Goal: Task Accomplishment & Management: Use online tool/utility

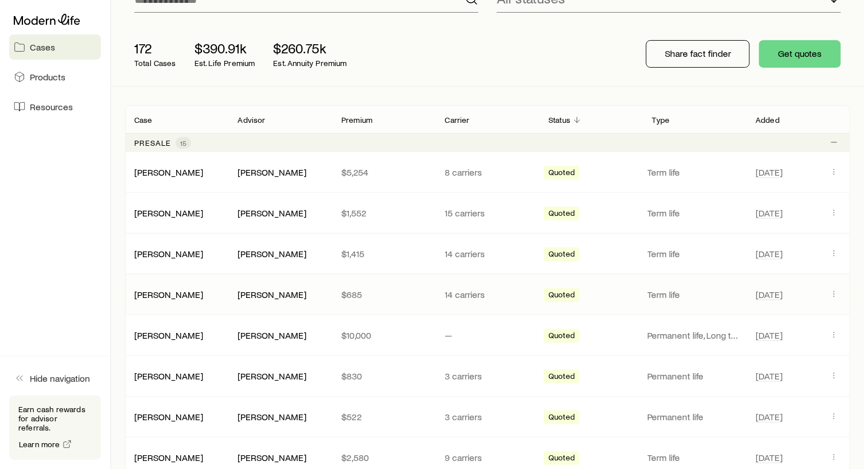
scroll to position [115, 0]
click at [269, 211] on div "[PERSON_NAME]" at bounding box center [272, 213] width 69 height 12
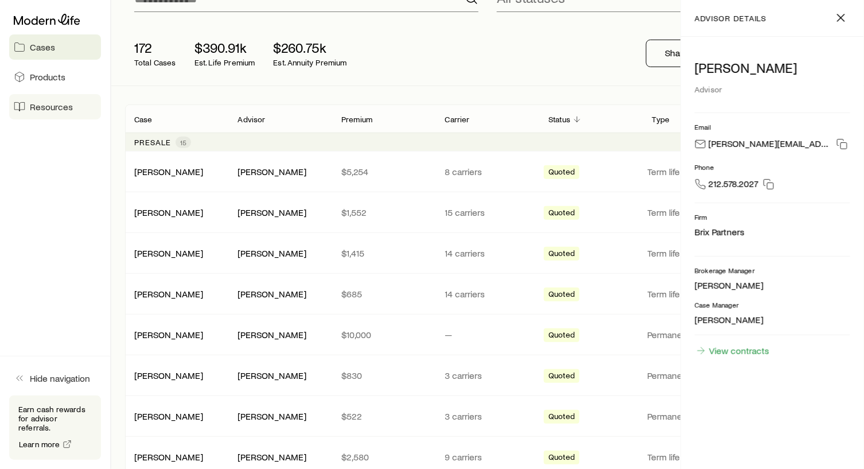
click at [44, 110] on span "Resources" at bounding box center [51, 106] width 43 height 11
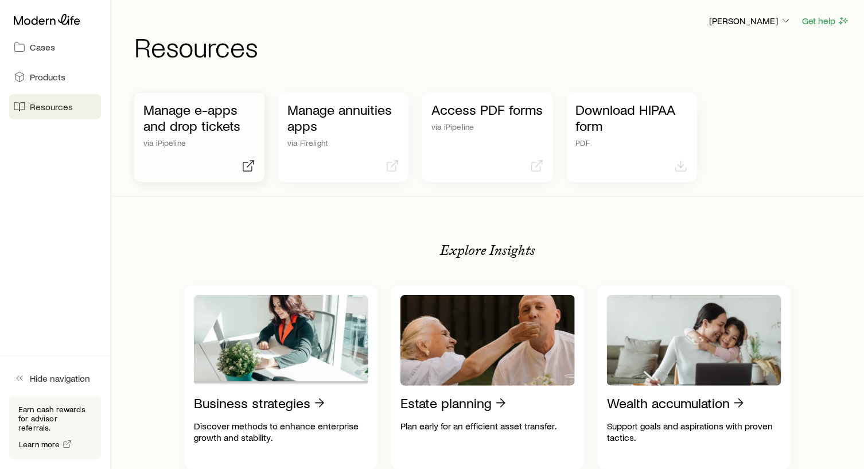
click at [177, 119] on p "Manage e-apps and drop tickets" at bounding box center [199, 118] width 112 height 32
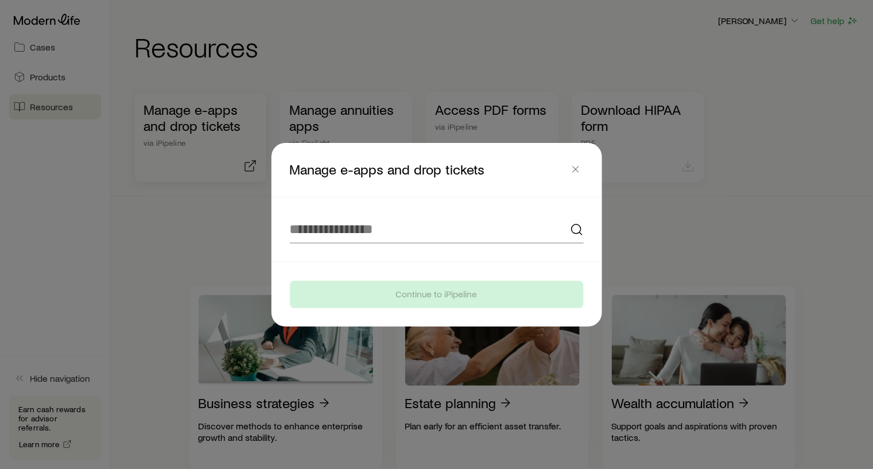
click at [177, 119] on div at bounding box center [436, 234] width 873 height 469
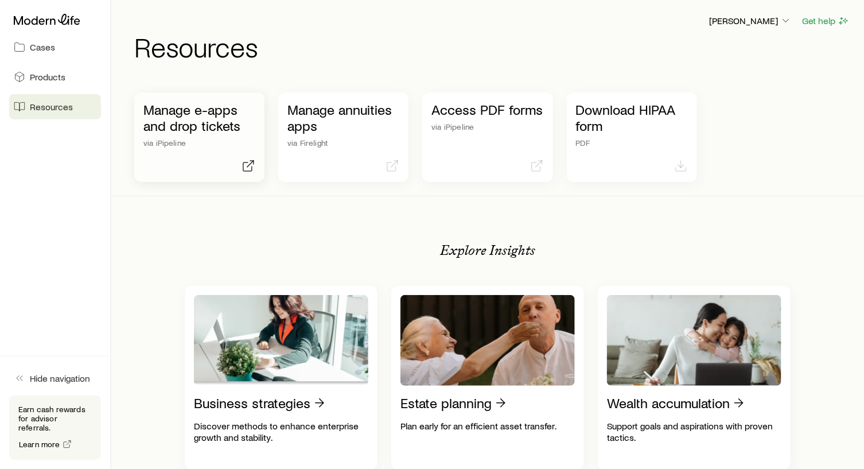
click at [166, 114] on p "Manage e-apps and drop tickets" at bounding box center [199, 118] width 112 height 32
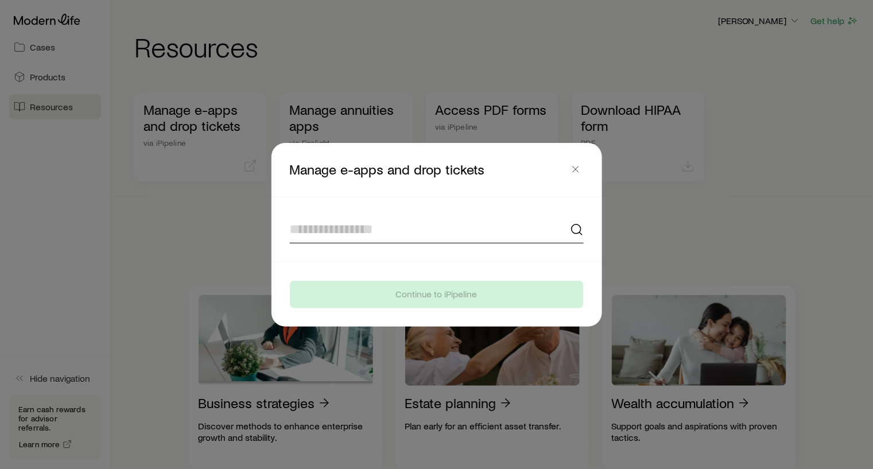
click at [547, 230] on input at bounding box center [437, 230] width 294 height 28
click at [579, 228] on icon at bounding box center [577, 230] width 14 height 14
click at [357, 228] on input at bounding box center [437, 230] width 294 height 28
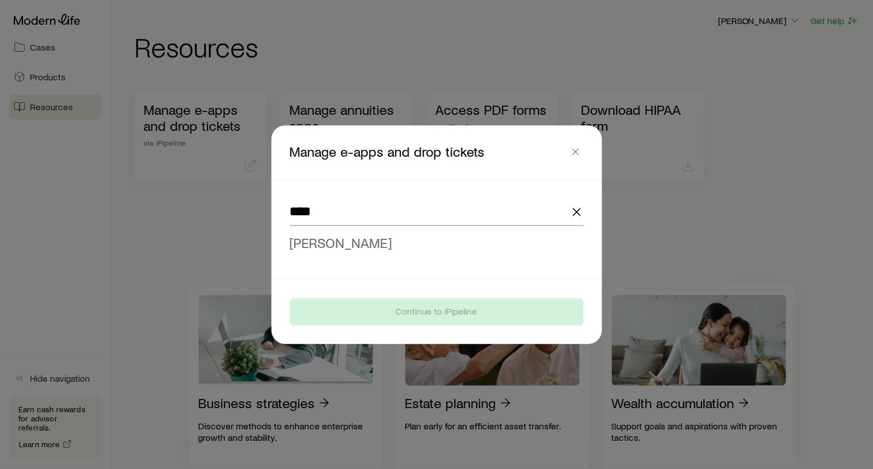
click at [345, 243] on span "[PERSON_NAME]" at bounding box center [341, 242] width 103 height 17
type input "**********"
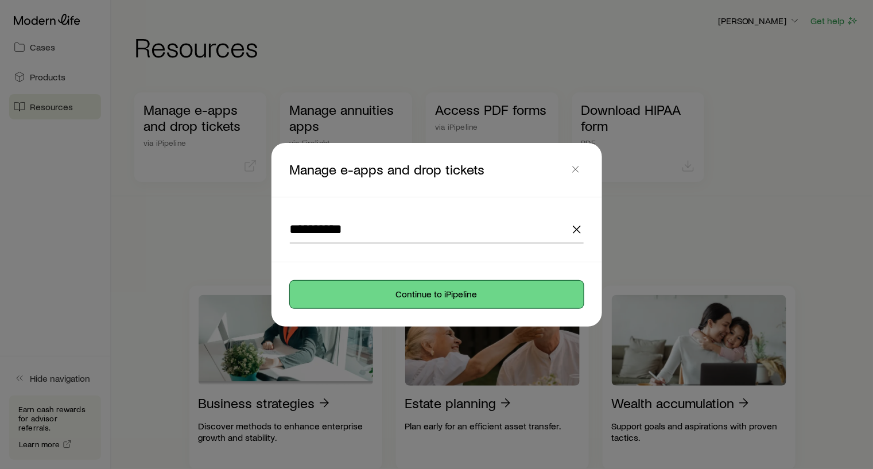
click at [430, 293] on button "Continue to iPipeline" at bounding box center [437, 295] width 294 height 28
